Goal: Task Accomplishment & Management: Manage account settings

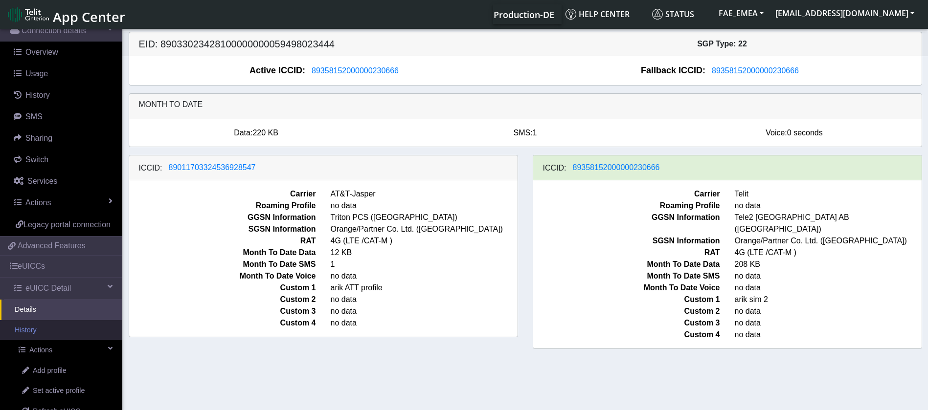
scroll to position [147, 0]
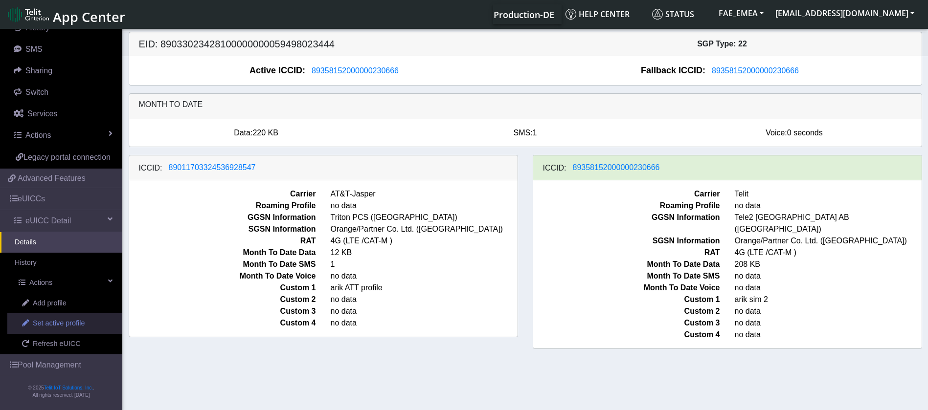
click at [87, 331] on link "Set active profile" at bounding box center [64, 324] width 115 height 21
select select
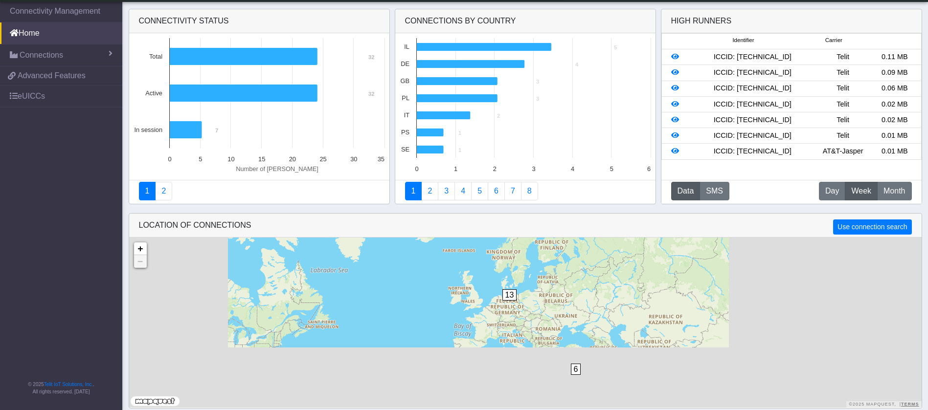
scroll to position [3, 0]
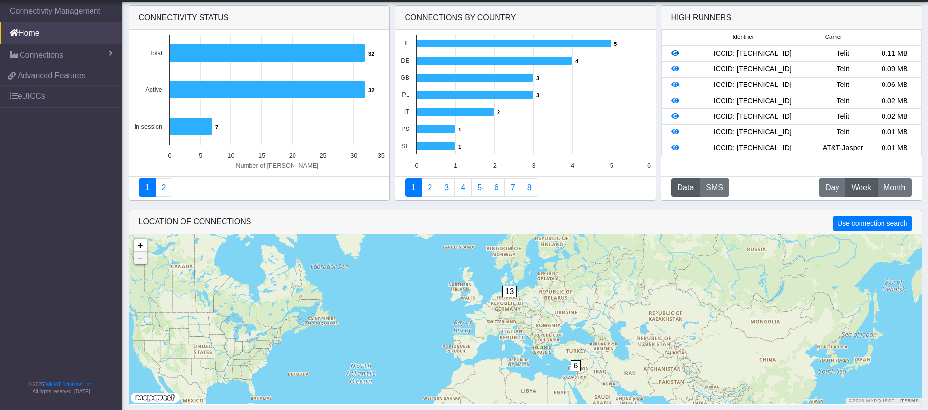
click at [671, 54] on icon at bounding box center [675, 53] width 8 height 7
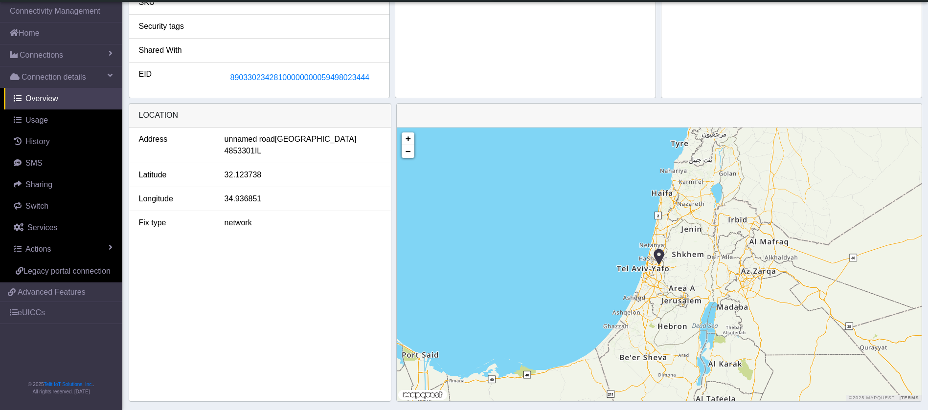
scroll to position [197, 0]
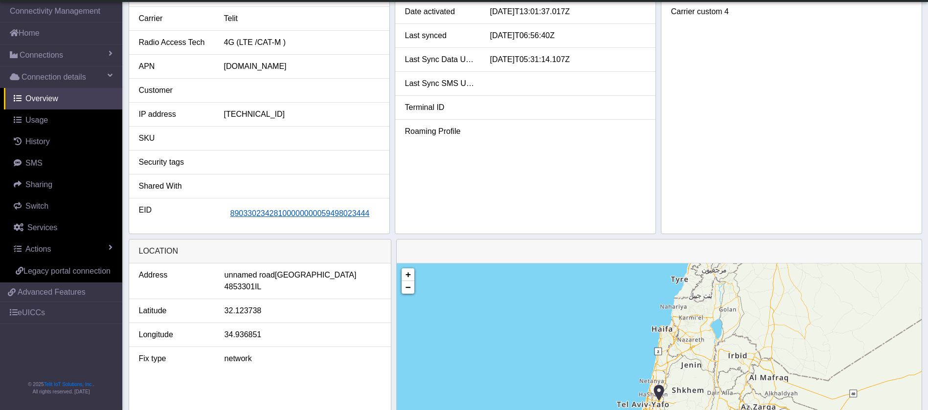
click at [300, 213] on span "89033023428100000000059498023444" at bounding box center [299, 213] width 139 height 8
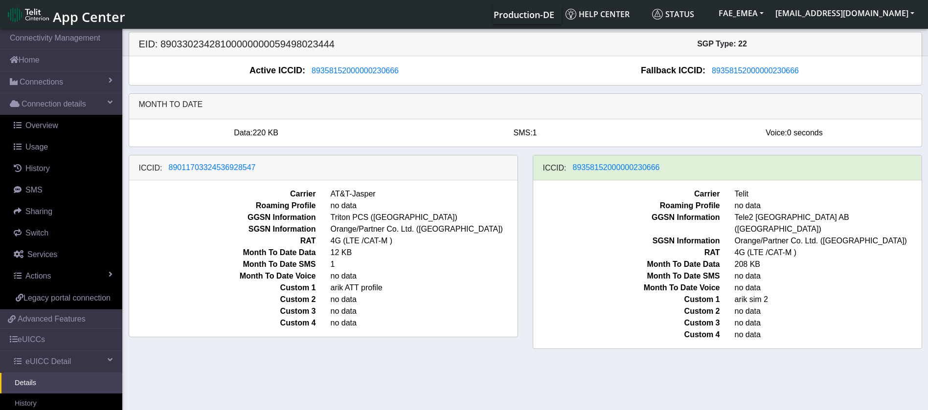
click at [166, 42] on h5 "EID: 89033023428100000000059498023444" at bounding box center [329, 44] width 394 height 12
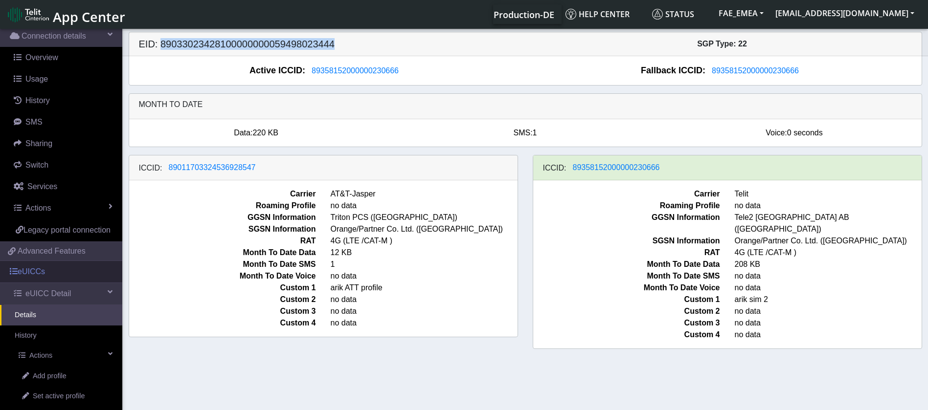
scroll to position [147, 0]
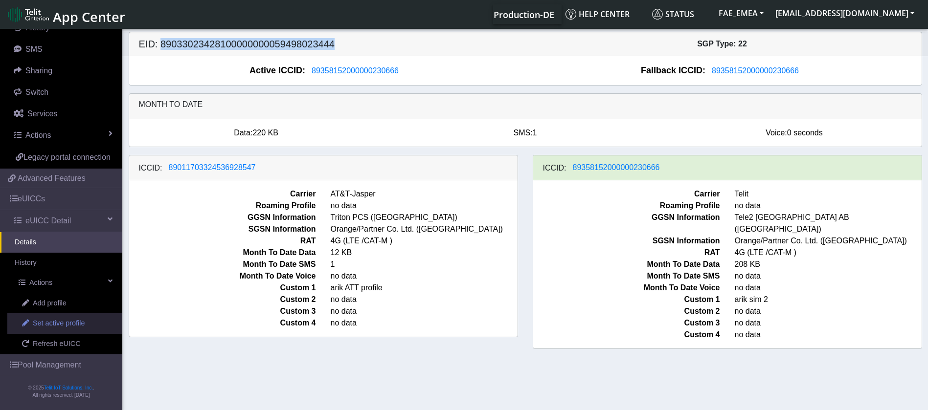
click at [84, 326] on span "Set active profile" at bounding box center [59, 323] width 52 height 11
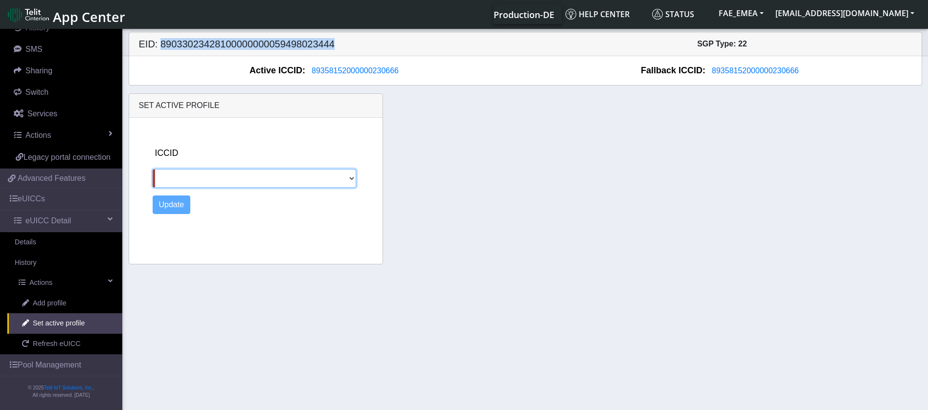
click at [337, 180] on select "89011703324536928547" at bounding box center [254, 178] width 203 height 19
select select "89011703324536928547"
click at [153, 169] on select "89011703324536928547" at bounding box center [254, 178] width 203 height 19
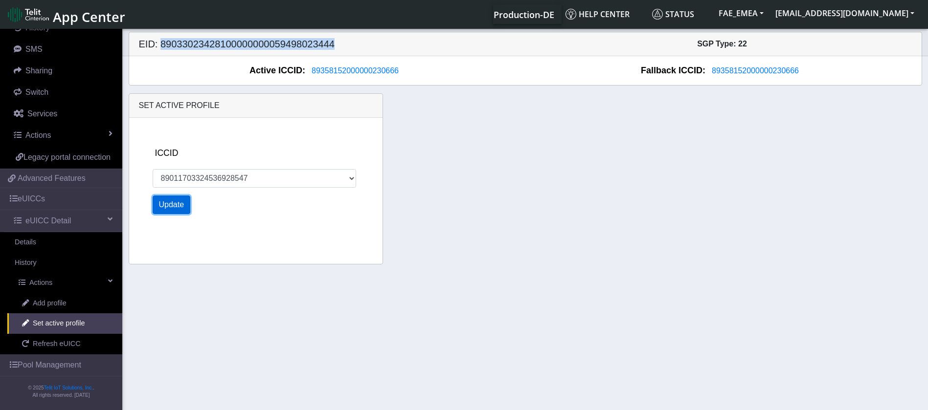
click at [172, 203] on button "Update" at bounding box center [172, 205] width 38 height 19
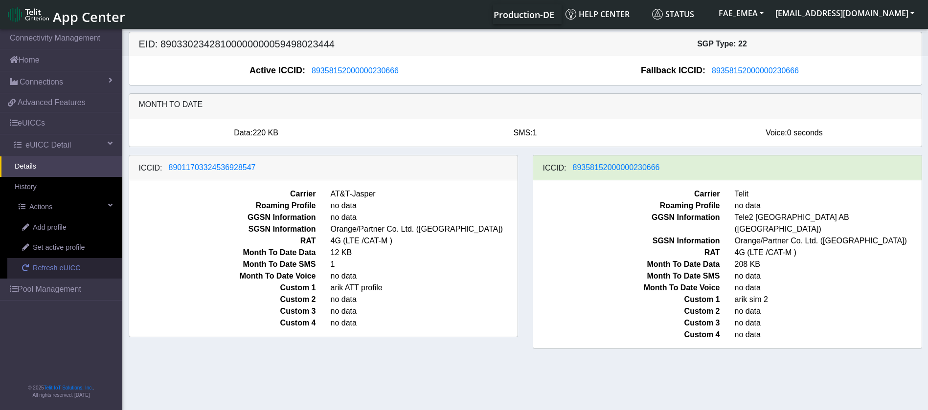
click at [61, 264] on span "Refresh eUICC" at bounding box center [57, 268] width 48 height 11
click at [54, 270] on span "Refresh eUICC" at bounding box center [57, 268] width 48 height 11
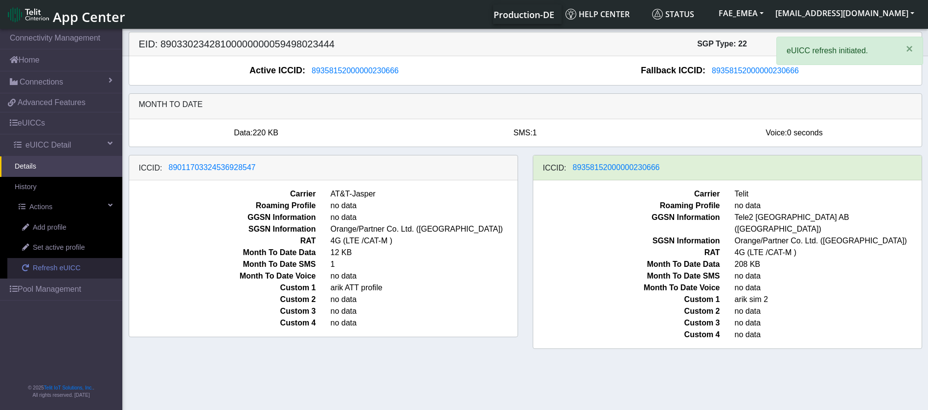
click at [58, 267] on span "Refresh eUICC" at bounding box center [57, 268] width 48 height 11
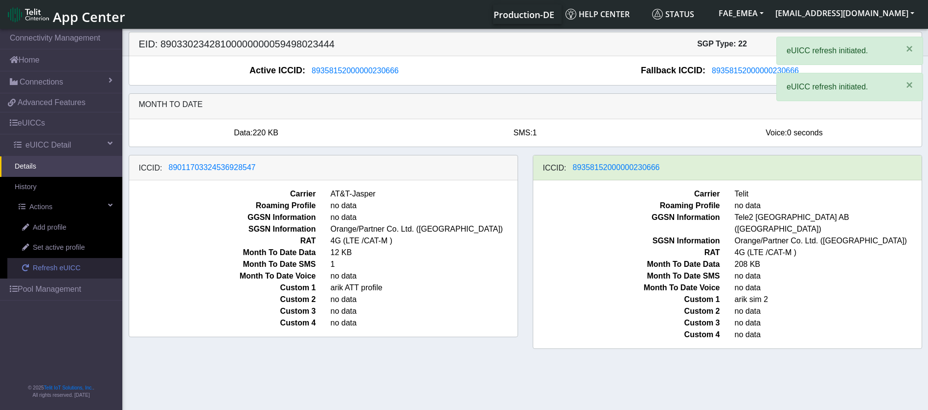
click at [58, 266] on span "Refresh eUICC" at bounding box center [57, 268] width 48 height 11
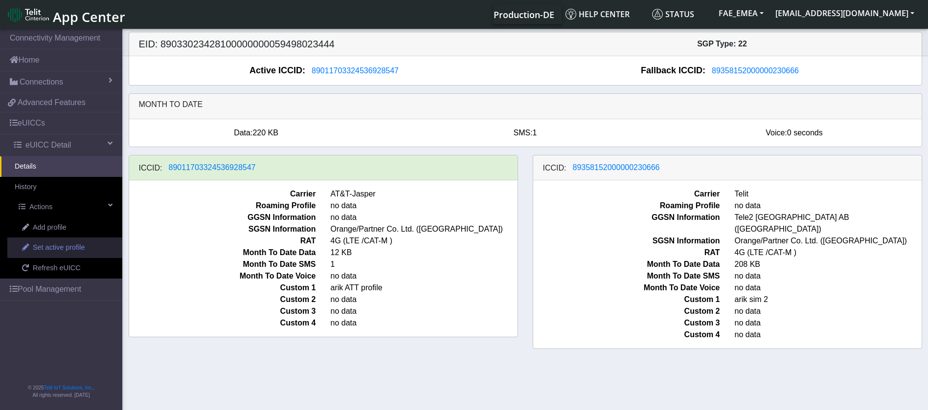
click at [83, 253] on link "Set active profile" at bounding box center [64, 248] width 115 height 21
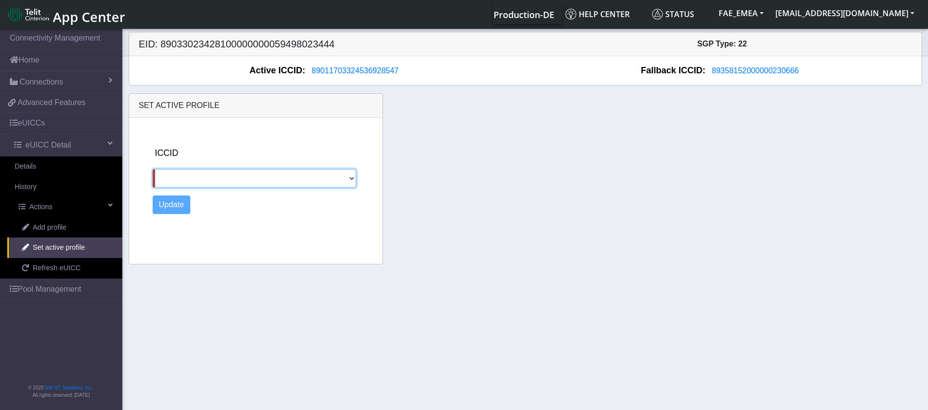
click at [242, 184] on select "89358152000000230666" at bounding box center [254, 178] width 203 height 19
select select "89358152000000230666"
click at [153, 169] on select "89358152000000230666" at bounding box center [254, 178] width 203 height 19
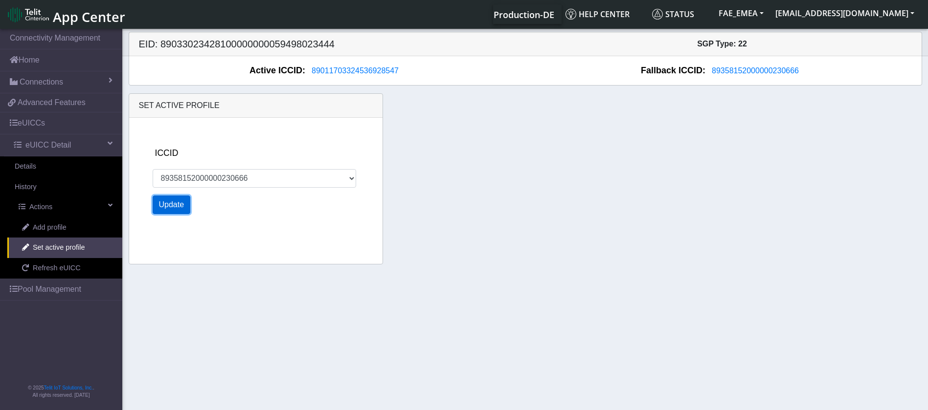
click at [179, 207] on button "Update" at bounding box center [172, 205] width 38 height 19
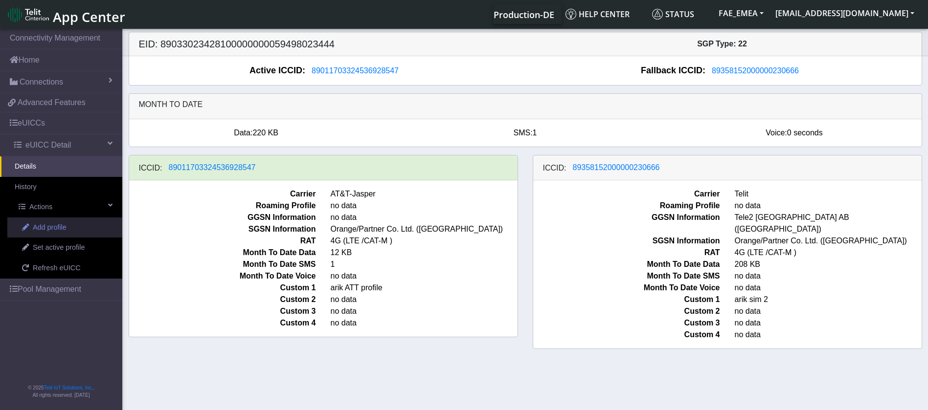
click at [58, 227] on span "Add profile" at bounding box center [50, 228] width 34 height 11
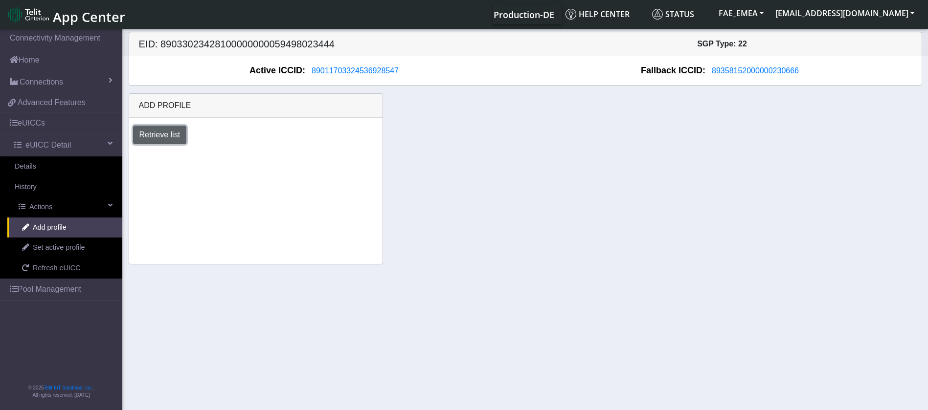
click at [160, 133] on button "Retrieve list" at bounding box center [160, 135] width 54 height 19
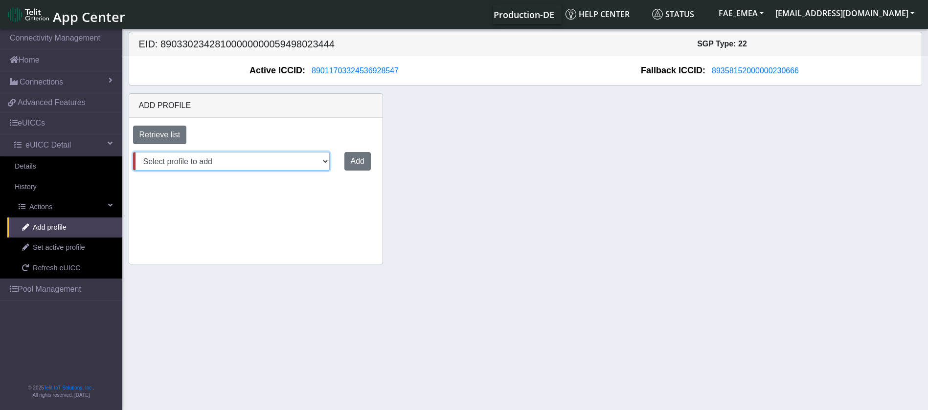
click at [271, 156] on select "Select profile to add DNLD_MVNO-nxt23.net-DEMO_ATT_Arie_Hamo DNLD-nxt23.net-DEM…" at bounding box center [231, 161] width 197 height 19
select select "884c69e1-757b-4562-a1ec-b1907f0cb888"
click at [133, 152] on select "Select profile to add DNLD_MVNO-nxt23.net-DEMO_ATT_Arie_Hamo DNLD-nxt23.net-DEM…" at bounding box center [231, 161] width 197 height 19
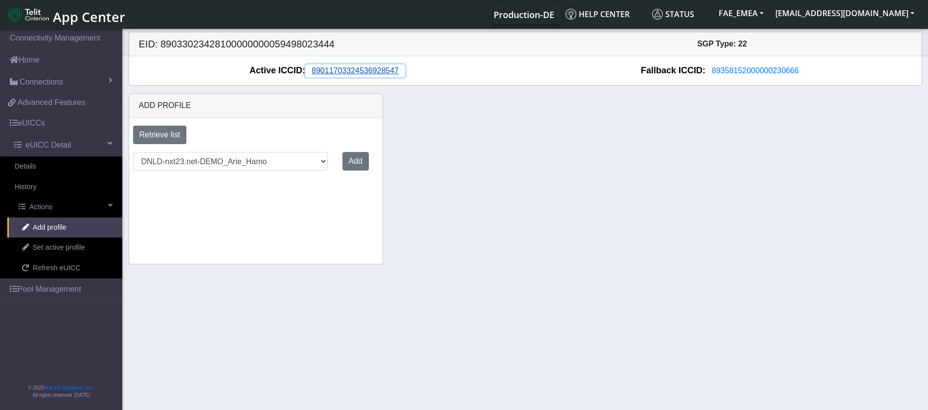
click at [379, 72] on span "89011703324536928547" at bounding box center [355, 71] width 87 height 8
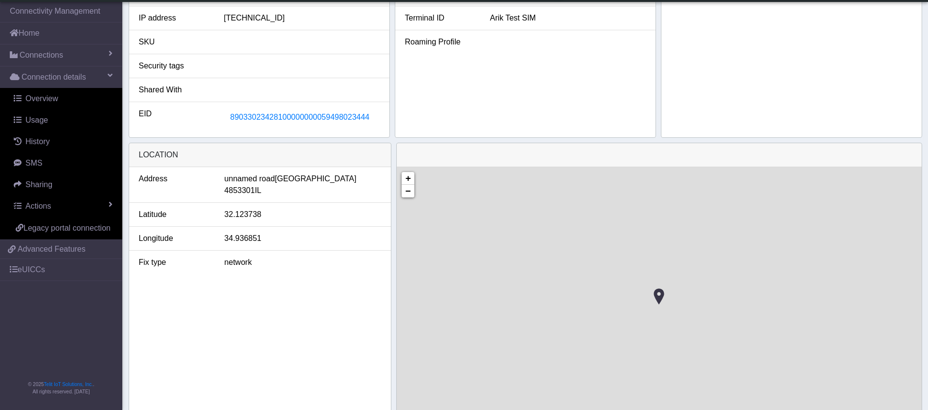
scroll to position [294, 0]
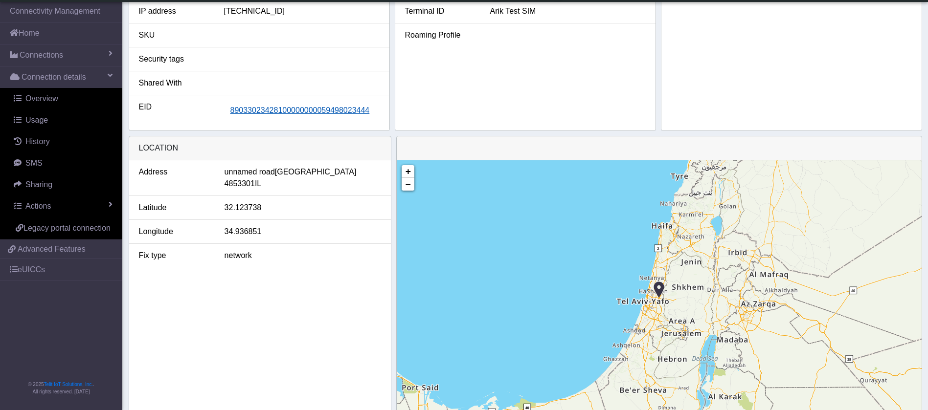
click at [325, 106] on span "89033023428100000000059498023444" at bounding box center [299, 110] width 139 height 8
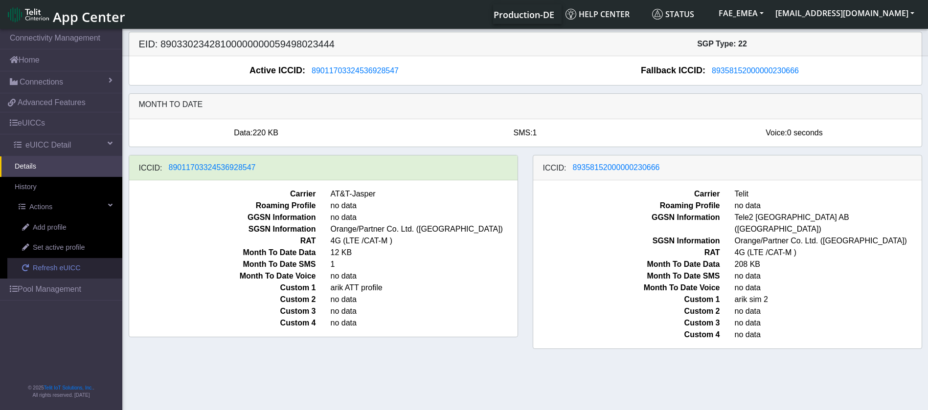
click at [66, 267] on span "Refresh eUICC" at bounding box center [57, 268] width 48 height 11
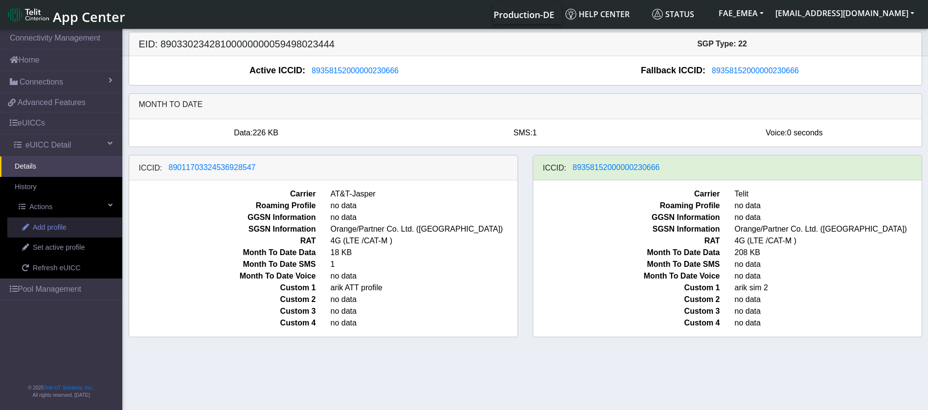
click at [69, 223] on link "Add profile" at bounding box center [64, 228] width 115 height 21
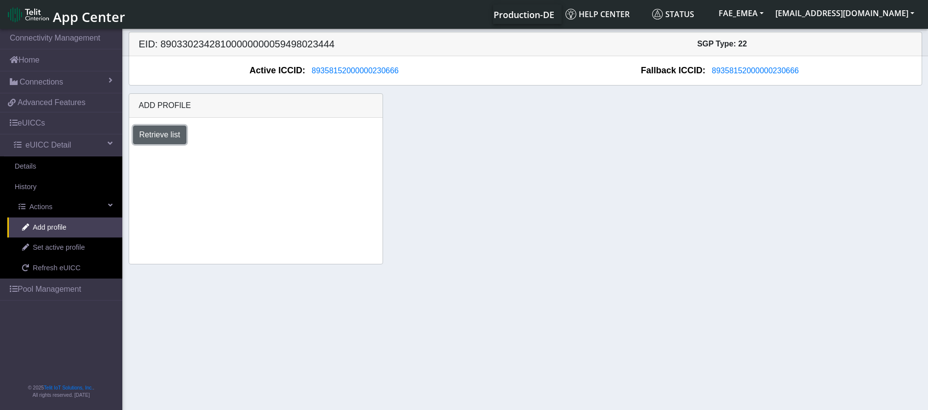
click at [166, 139] on button "Retrieve list" at bounding box center [160, 135] width 54 height 19
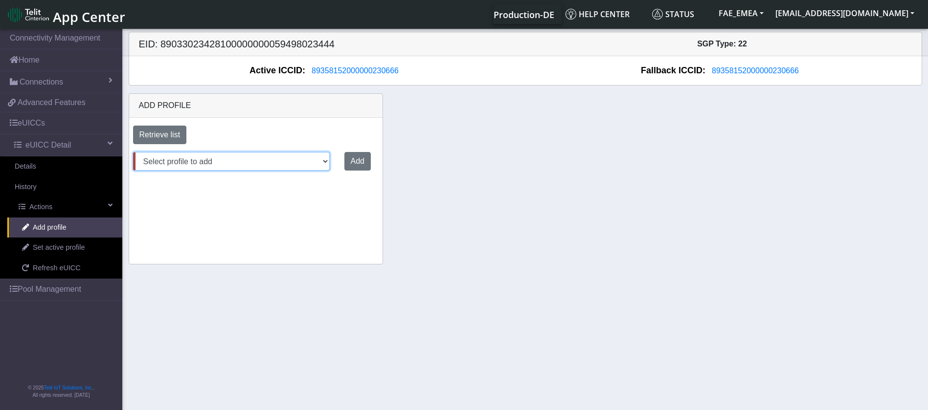
click at [293, 162] on select "Select profile to add DNLD_MVNO-nxt23.net-DEMO_ATT_Arie_Hamo DNLD-nxt23.net-DEM…" at bounding box center [231, 161] width 197 height 19
select select "884c69e1-757b-4562-a1ec-b1907f0cb888"
click at [133, 152] on select "Select profile to add DNLD_MVNO-nxt23.net-DEMO_ATT_Arie_Hamo DNLD-nxt23.net-DEM…" at bounding box center [231, 161] width 197 height 19
click at [350, 160] on button "Add" at bounding box center [355, 161] width 26 height 19
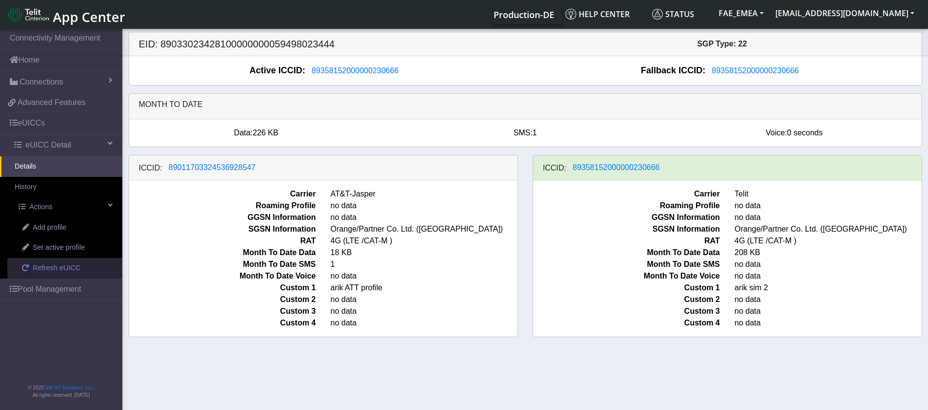
click at [81, 264] on link "Refresh eUICC" at bounding box center [64, 268] width 115 height 21
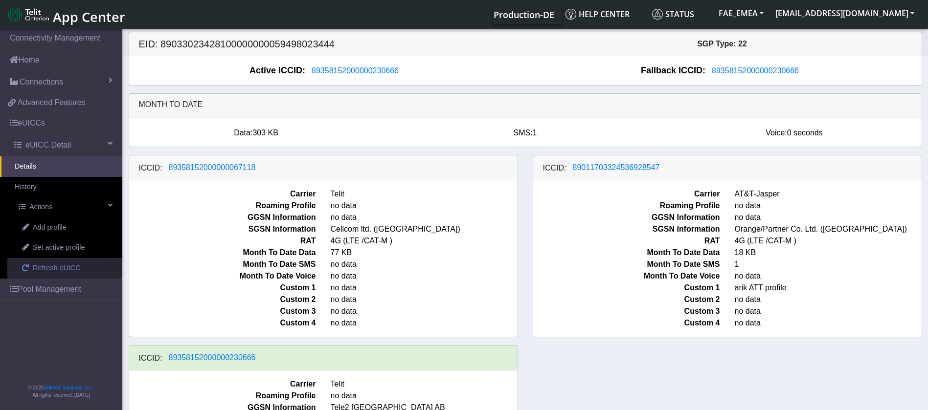
click at [45, 269] on span "Refresh eUICC" at bounding box center [57, 268] width 48 height 11
click at [226, 355] on span "89358152000000230666" at bounding box center [212, 358] width 87 height 8
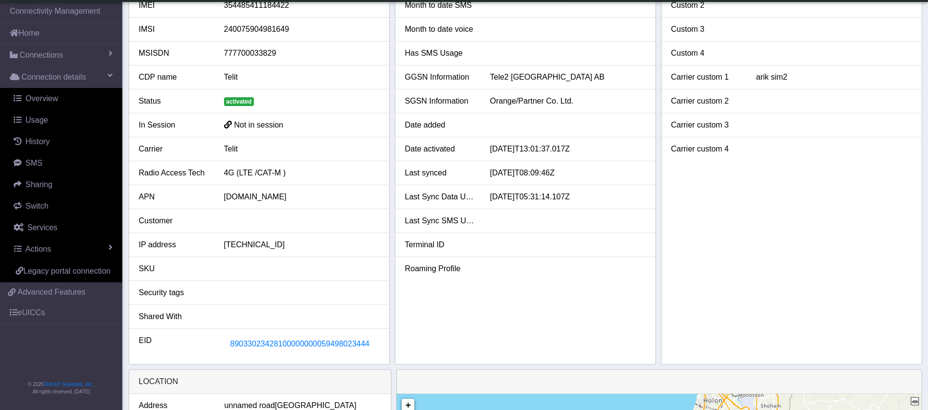
scroll to position [147, 0]
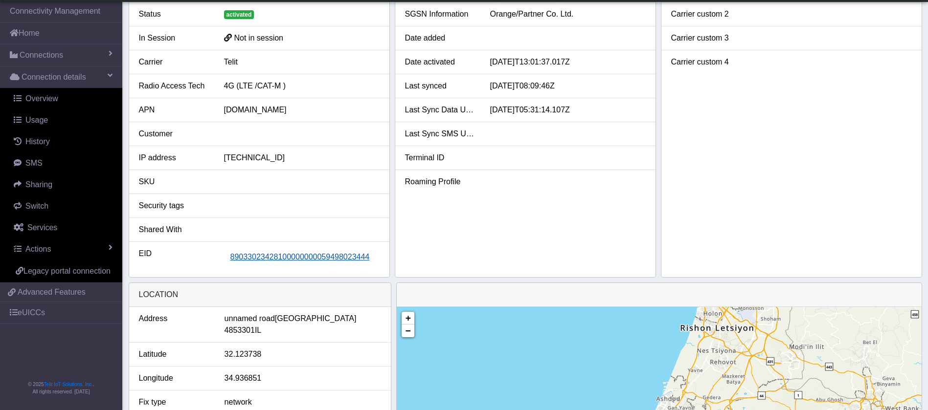
click at [290, 257] on span "89033023428100000000059498023444" at bounding box center [299, 257] width 139 height 8
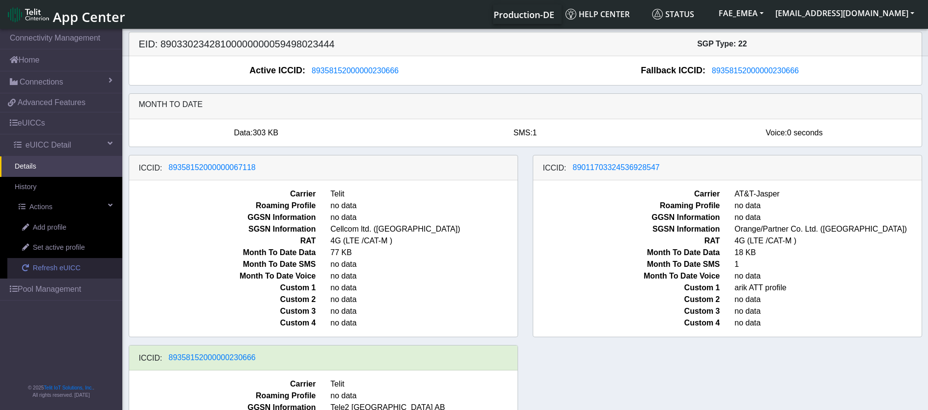
click at [80, 269] on link "Refresh eUICC" at bounding box center [64, 268] width 115 height 21
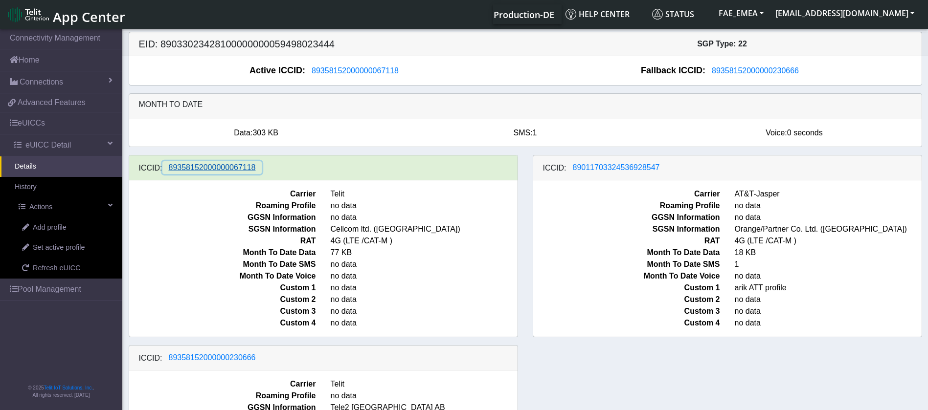
click at [225, 166] on span "89358152000000067118" at bounding box center [212, 167] width 87 height 8
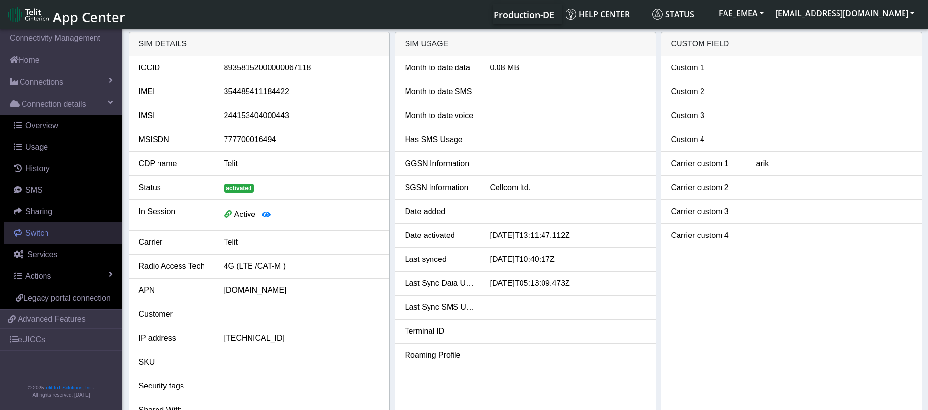
click at [34, 233] on span "Switch" at bounding box center [36, 233] width 23 height 8
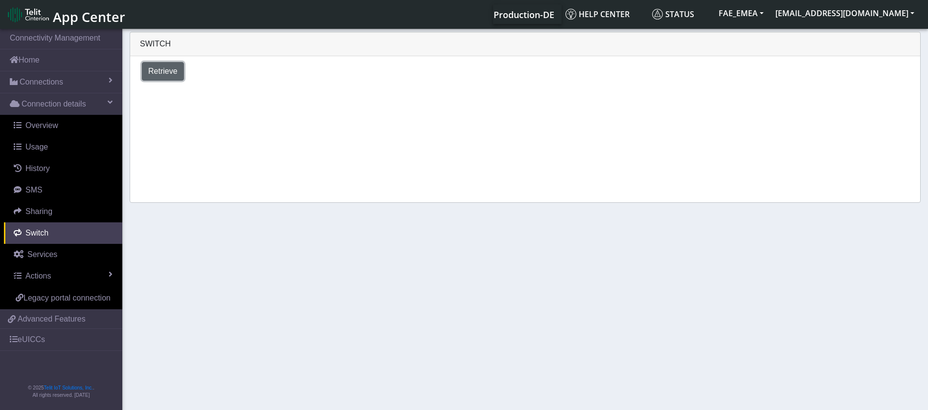
click at [155, 67] on span "Retrieve" at bounding box center [162, 71] width 29 height 8
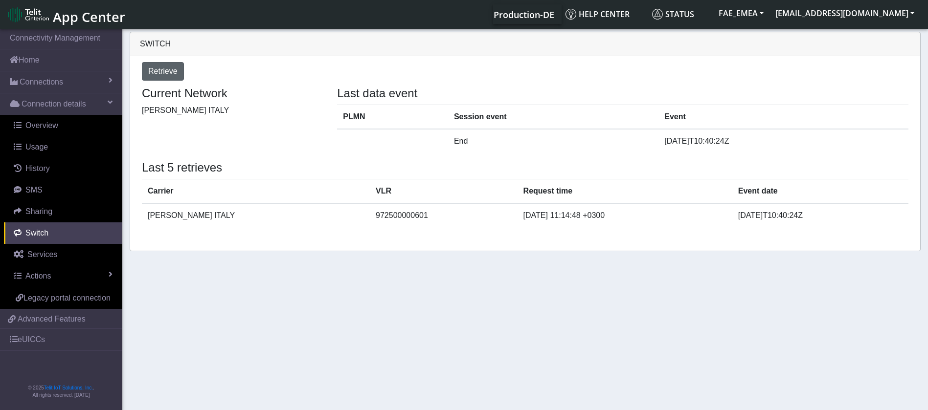
select select "Israel"
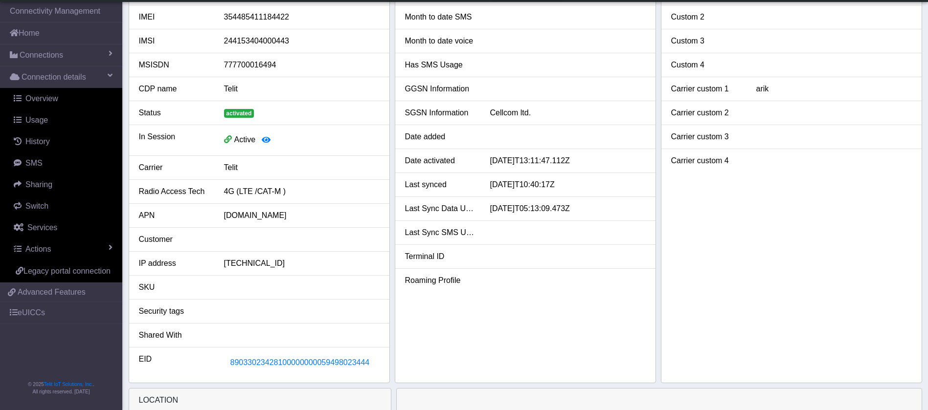
scroll to position [220, 0]
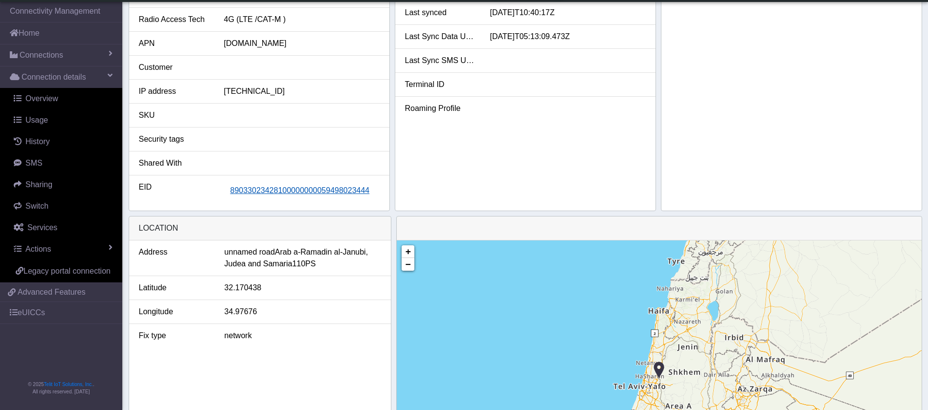
click at [330, 184] on button "89033023428100000000059498023444" at bounding box center [300, 190] width 152 height 19
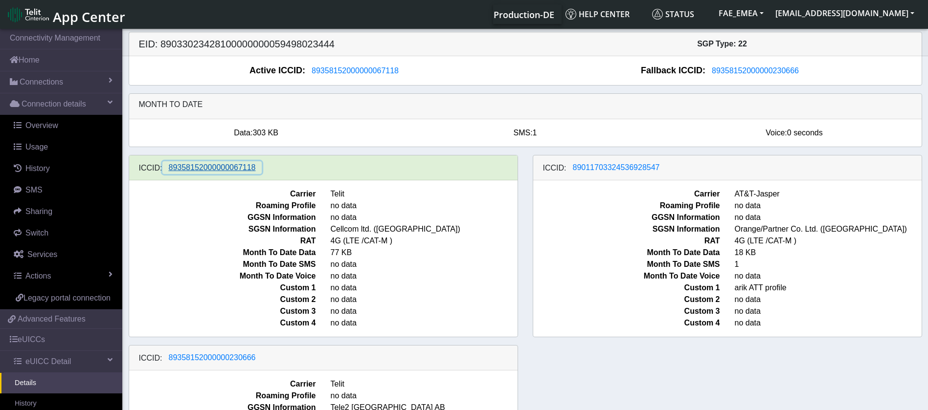
click at [243, 170] on span "89358152000000067118" at bounding box center [212, 167] width 87 height 8
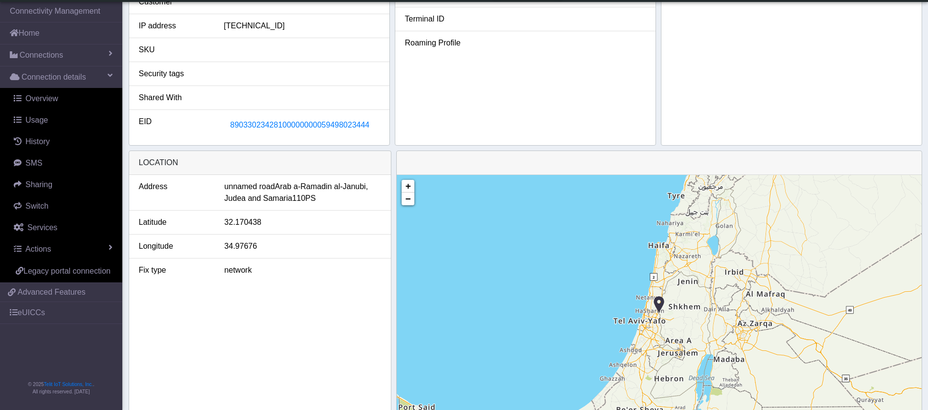
scroll to position [294, 0]
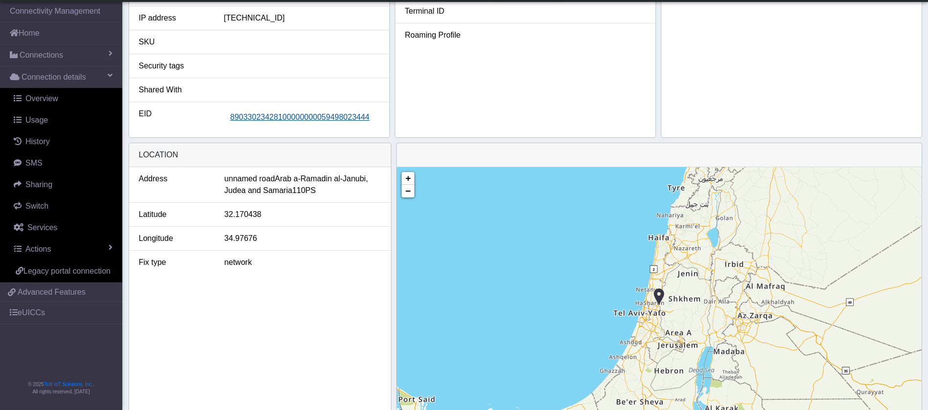
click at [304, 116] on span "89033023428100000000059498023444" at bounding box center [299, 117] width 139 height 8
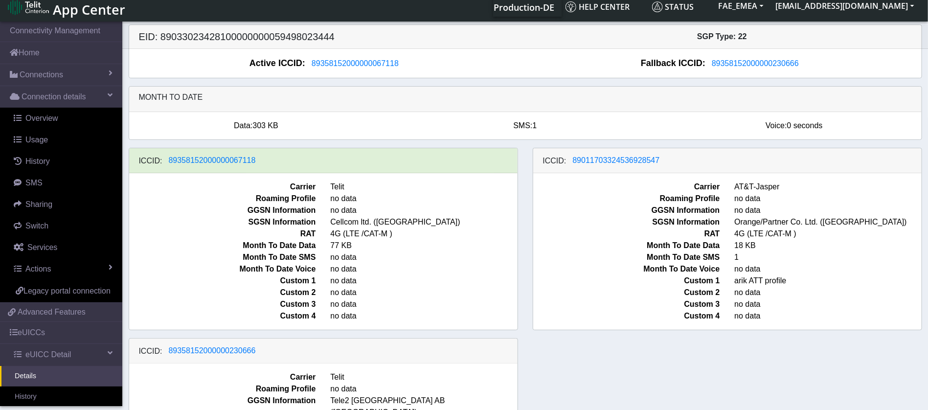
scroll to position [73, 0]
